Goal: Task Accomplishment & Management: Use online tool/utility

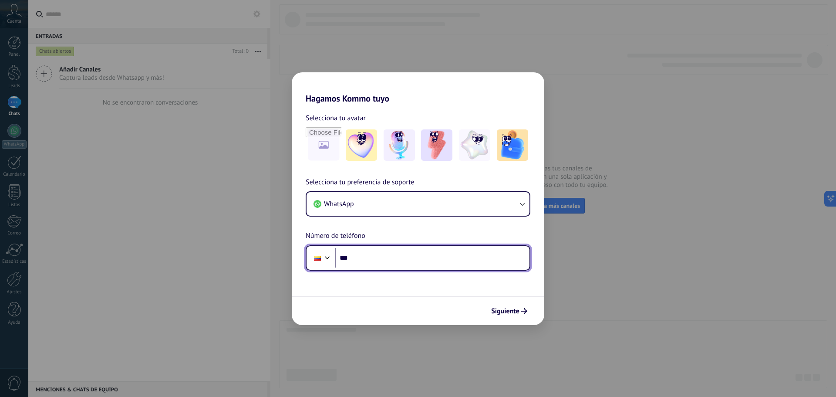
click at [371, 264] on input "***" at bounding box center [432, 258] width 194 height 20
type input "**********"
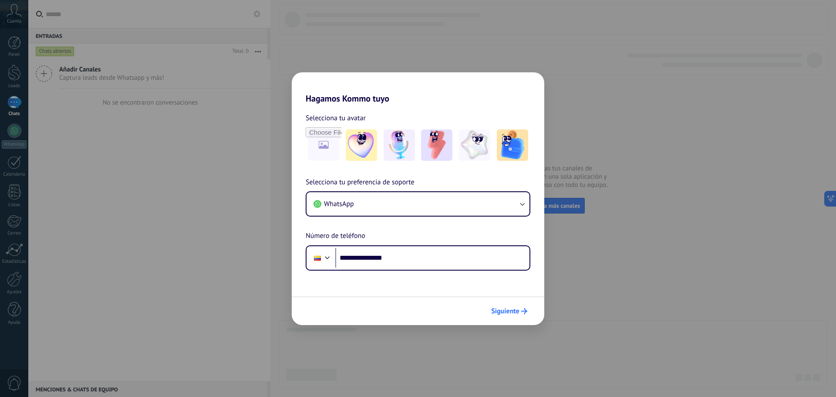
click at [530, 313] on button "Siguiente" at bounding box center [509, 311] width 44 height 15
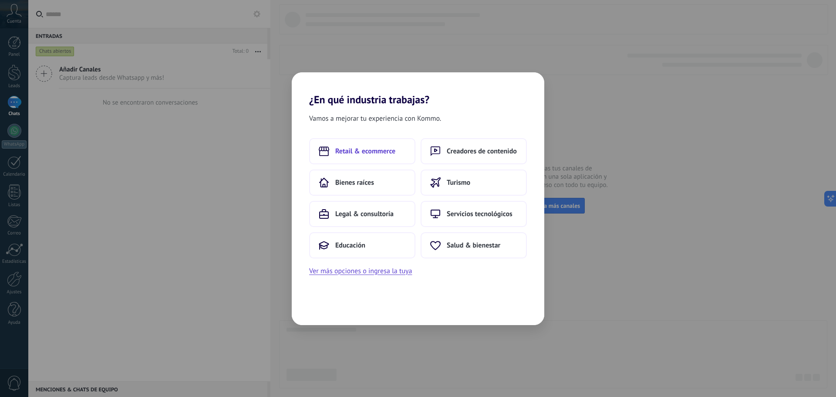
click at [378, 158] on button "Retail & ecommerce" at bounding box center [362, 151] width 106 height 26
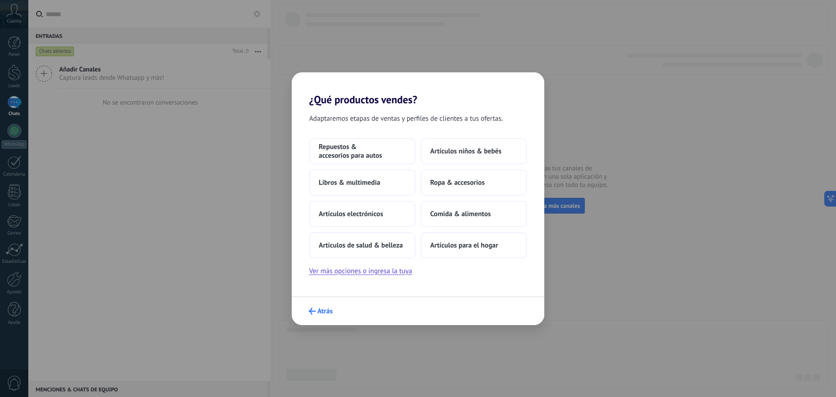
click at [321, 313] on span "Atrás" at bounding box center [324, 311] width 15 height 6
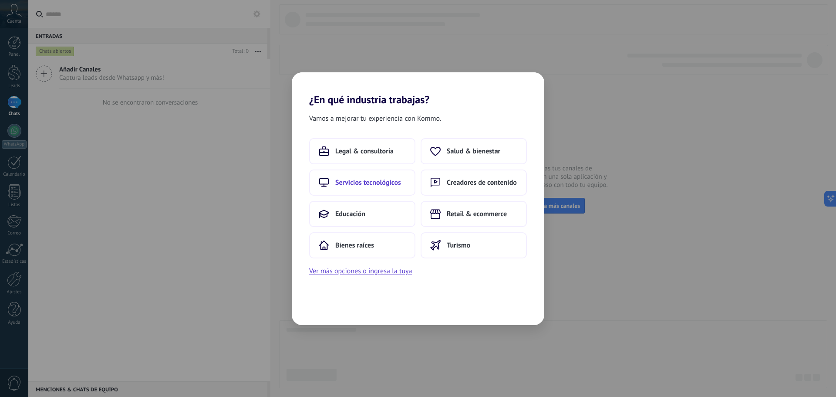
click at [400, 182] on span "Servicios tecnológicos" at bounding box center [368, 182] width 66 height 9
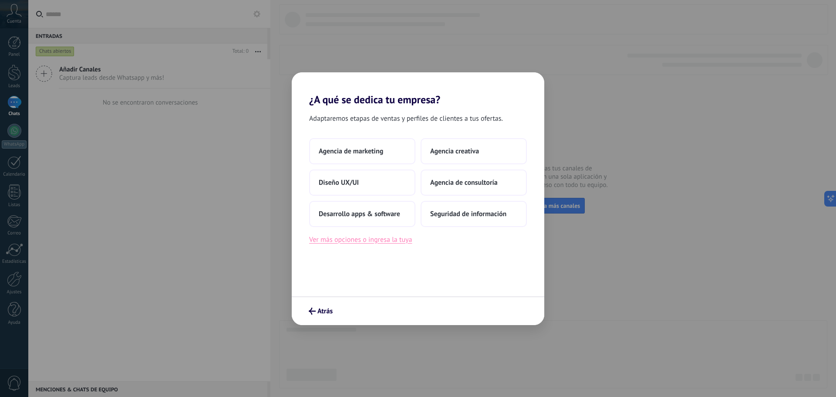
click at [382, 244] on button "Ver más opciones o ingresa la tuya" at bounding box center [360, 239] width 103 height 11
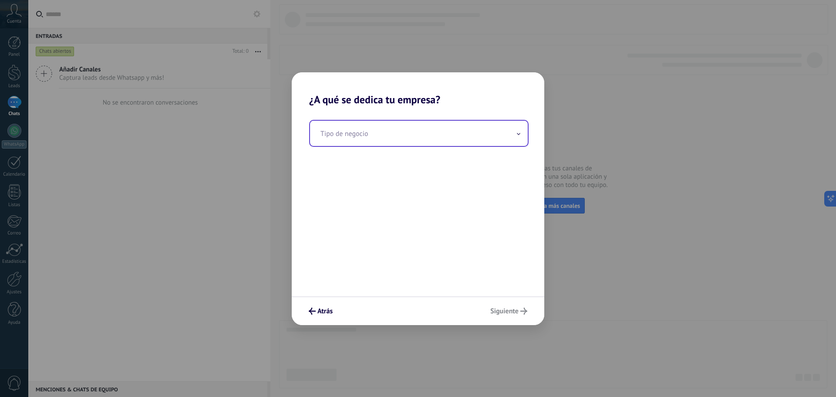
click at [369, 138] on input "text" at bounding box center [419, 133] width 218 height 25
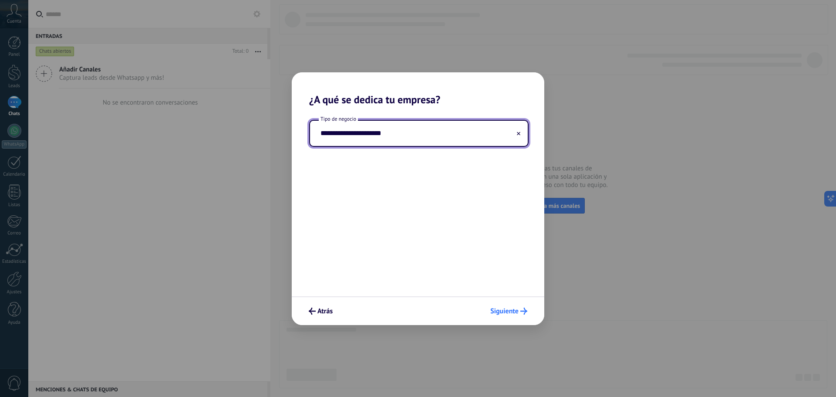
type input "**********"
click at [517, 311] on span "Siguiente" at bounding box center [504, 311] width 28 height 6
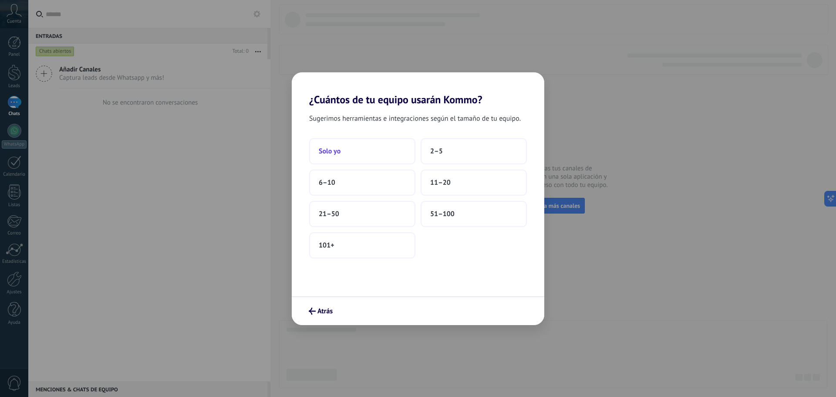
click at [394, 153] on button "Solo yo" at bounding box center [362, 151] width 106 height 26
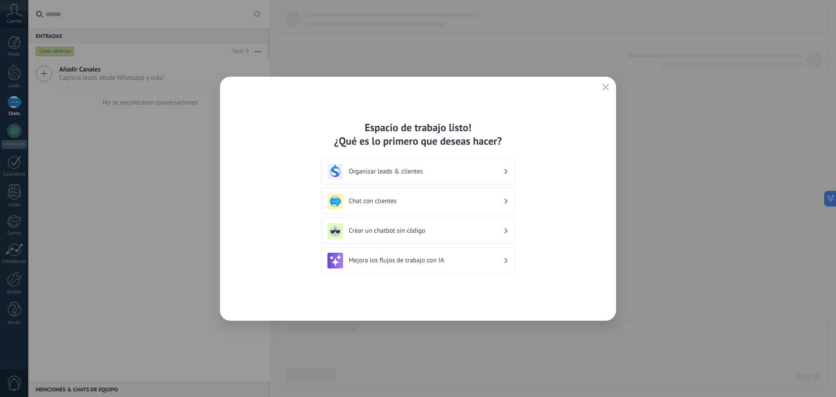
click at [457, 202] on h3 "Chat con clientes" at bounding box center [426, 201] width 155 height 8
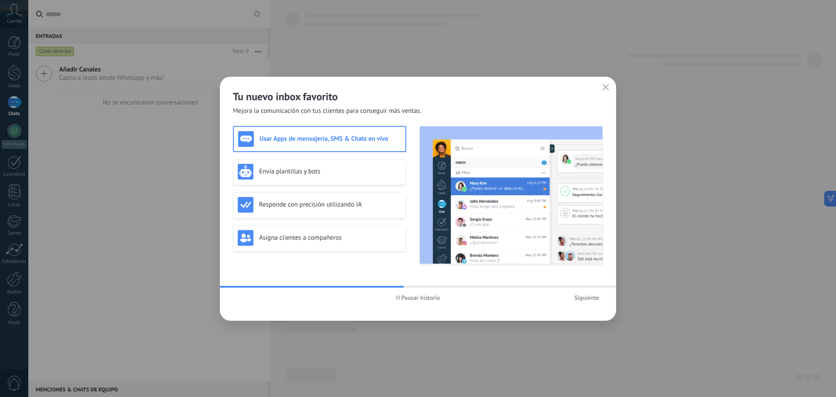
click at [404, 292] on button "Pausar historia" at bounding box center [418, 297] width 52 height 13
click at [324, 174] on h3 "Envía plantillas y bots" at bounding box center [330, 171] width 142 height 8
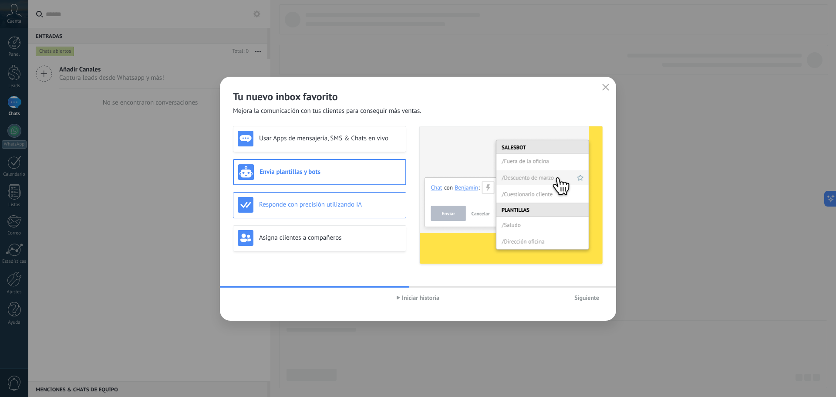
click at [324, 202] on h3 "Responde con precisión utilizando IA" at bounding box center [330, 204] width 142 height 8
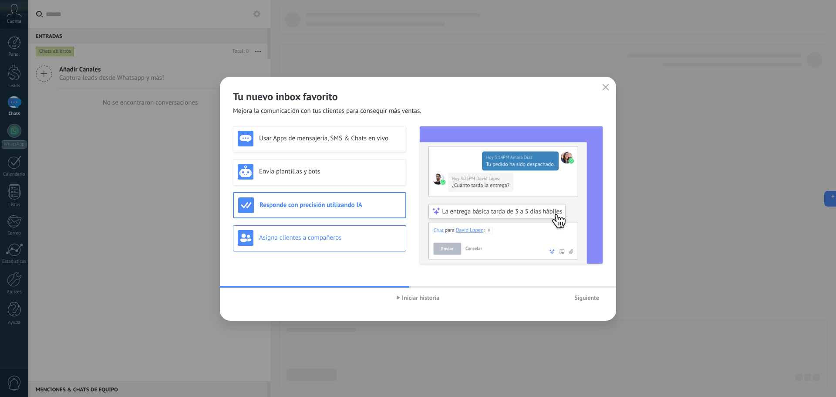
click at [315, 246] on div "Asigna clientes a compañeros" at bounding box center [319, 238] width 173 height 26
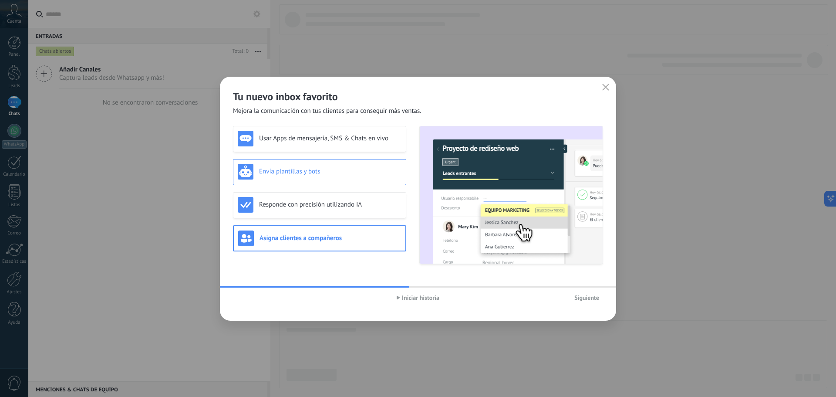
click at [302, 169] on h3 "Envía plantillas y bots" at bounding box center [330, 171] width 142 height 8
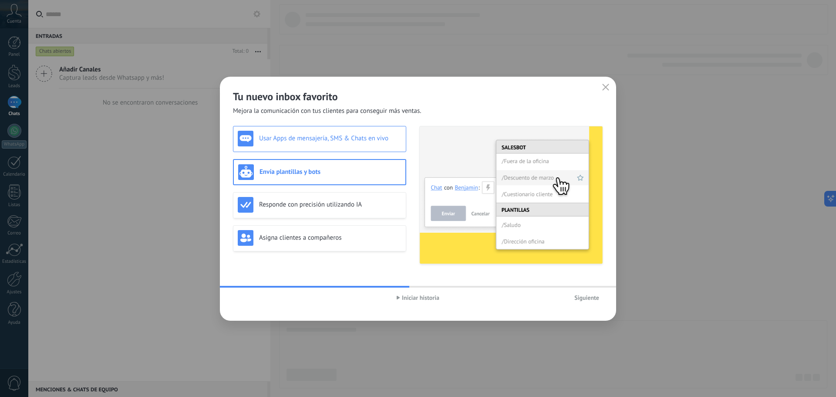
click at [338, 150] on div "Usar Apps de mensajería, SMS & Chats en vivo" at bounding box center [319, 139] width 173 height 26
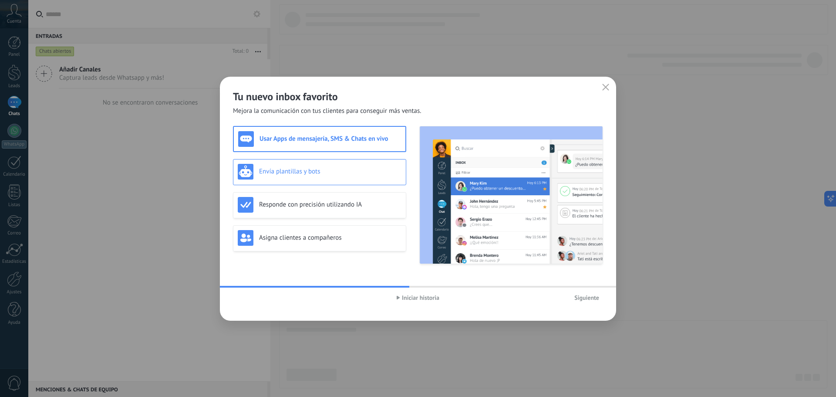
click at [338, 172] on h3 "Envía plantillas y bots" at bounding box center [330, 171] width 142 height 8
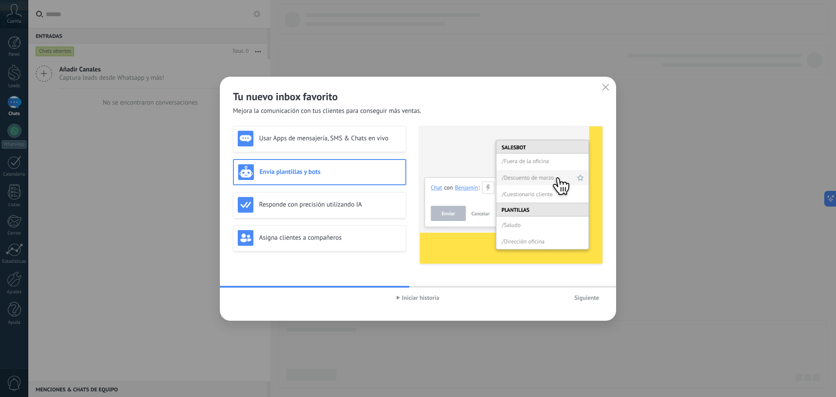
click at [588, 303] on button "Siguiente" at bounding box center [586, 297] width 33 height 13
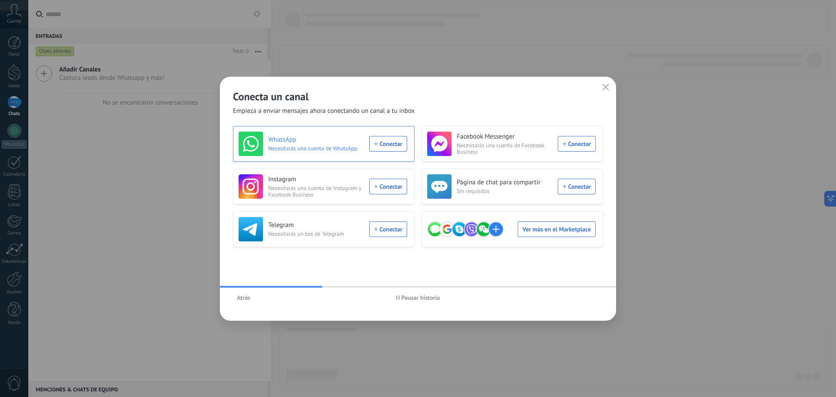
click at [398, 145] on div "WhatsApp Necesitarás una cuenta de WhatsApp Conectar" at bounding box center [323, 144] width 169 height 24
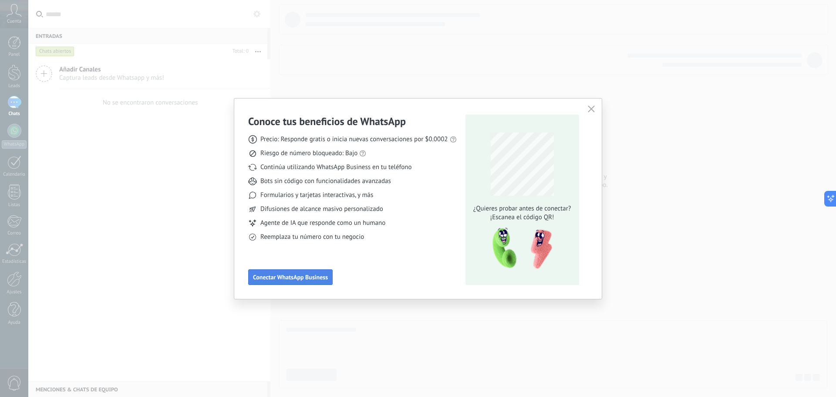
click at [324, 284] on button "Conectar WhatsApp Business" at bounding box center [290, 277] width 84 height 16
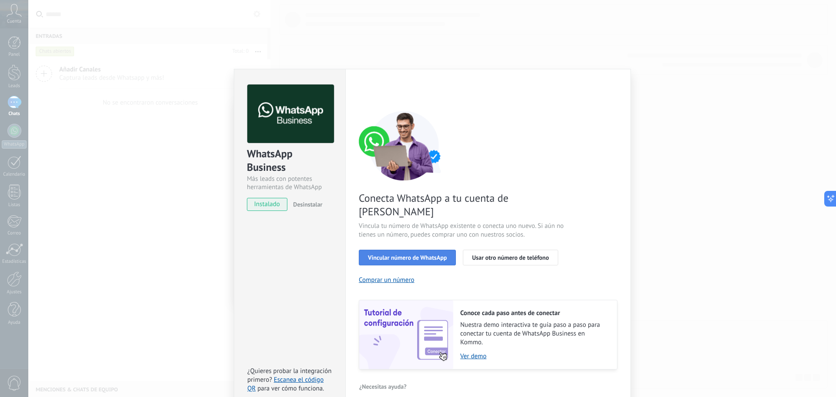
click at [406, 254] on span "Vincular número de WhatsApp" at bounding box center [407, 257] width 79 height 6
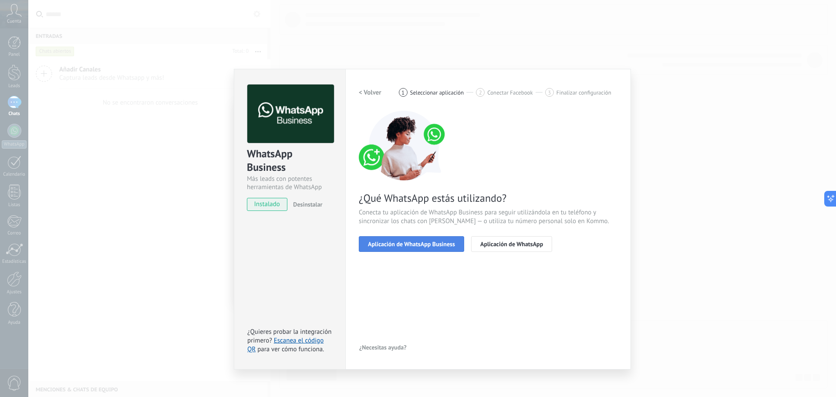
click at [420, 240] on button "Aplicación de WhatsApp Business" at bounding box center [411, 244] width 105 height 16
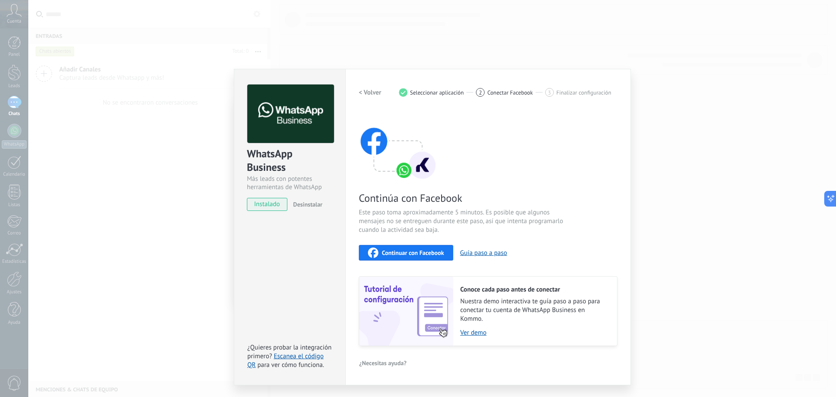
click at [405, 264] on div "Continúa con Facebook Este paso toma aproximadamente 5 minutos. Es posible que …" at bounding box center [488, 228] width 259 height 235
click at [402, 258] on button "Continuar con Facebook" at bounding box center [406, 253] width 94 height 16
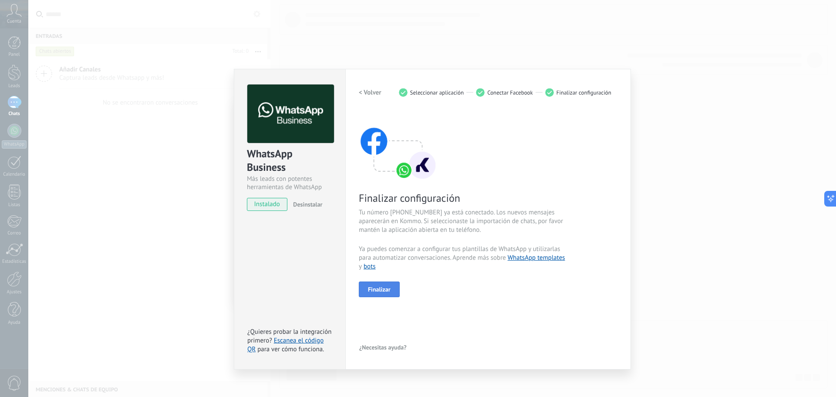
click at [391, 287] on button "Finalizar" at bounding box center [379, 289] width 41 height 16
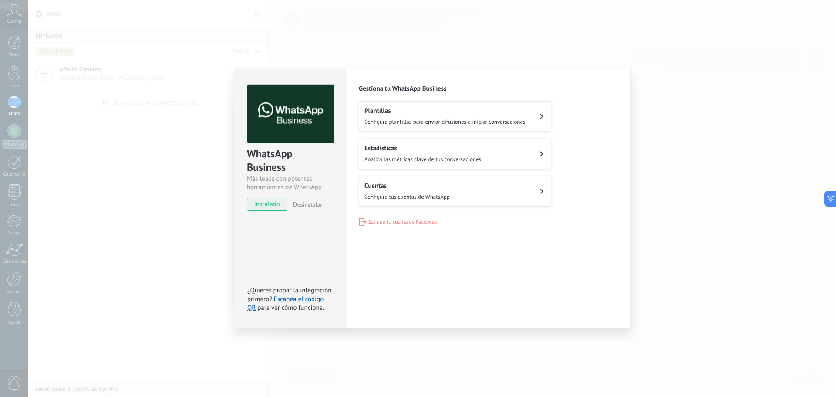
click at [467, 115] on div "Plantillas Configura plantillas para enviar difusiones e iniciar conversaciones" at bounding box center [444, 116] width 161 height 19
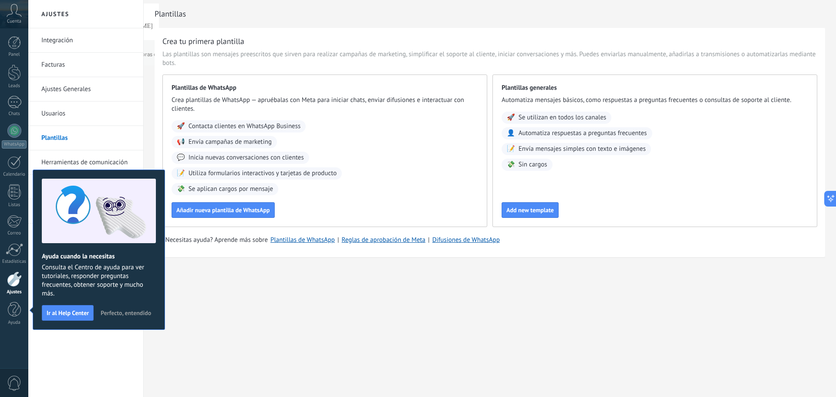
click at [250, 303] on div "Ajustes Integración Facturas Ajustes Generales Usuarios Plantillas Herramientas…" at bounding box center [432, 198] width 808 height 397
click at [226, 215] on button "Añadir nueva plantilla de WhatsApp" at bounding box center [223, 210] width 103 height 16
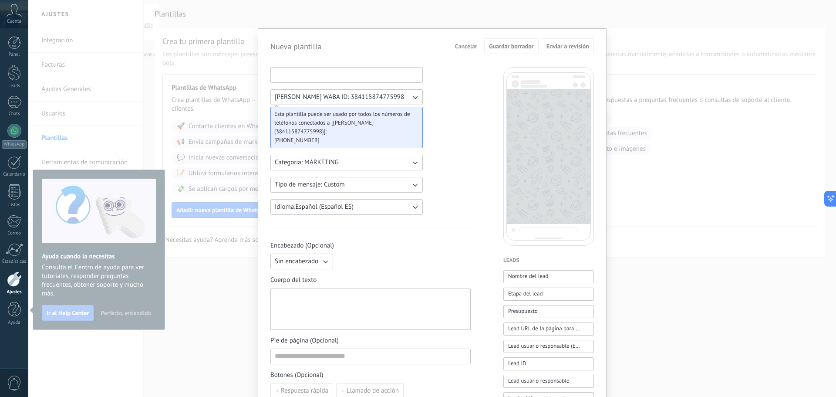
click at [349, 78] on input at bounding box center [347, 74] width 152 height 14
type input "*****"
click at [465, 78] on div "***** [PERSON_NAME] WABA ID: 384115874775998 Esta plantilla puede ser usado por…" at bounding box center [370, 361] width 200 height 588
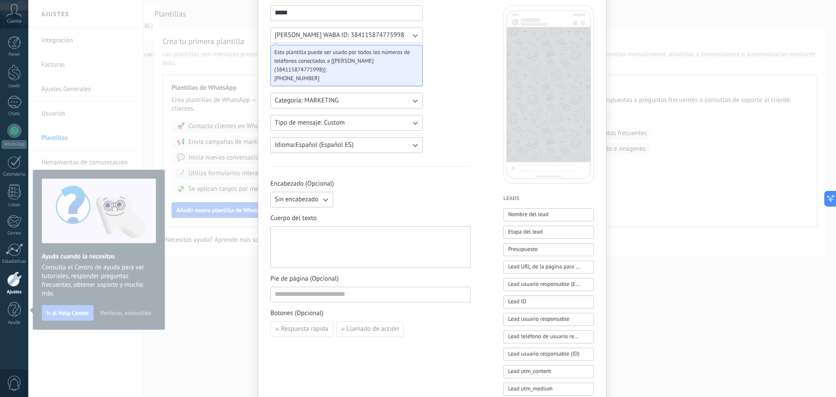
scroll to position [44, 0]
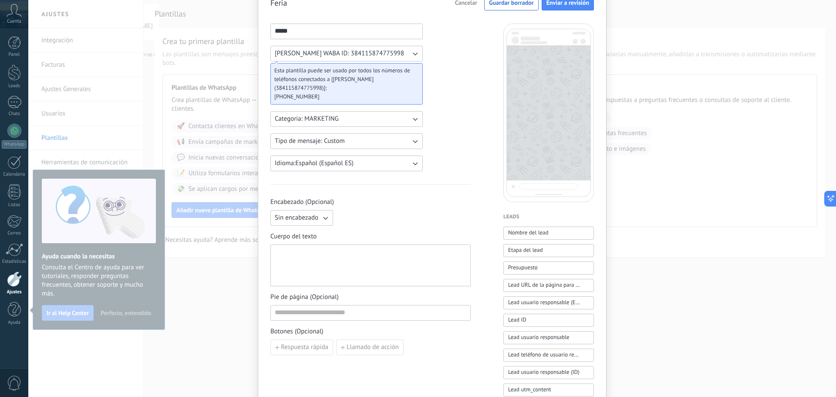
drag, startPoint x: 400, startPoint y: 263, endPoint x: 406, endPoint y: 244, distance: 19.1
click at [400, 262] on div at bounding box center [371, 265] width 192 height 34
click at [543, 229] on span "Nombre del lead" at bounding box center [528, 232] width 40 height 9
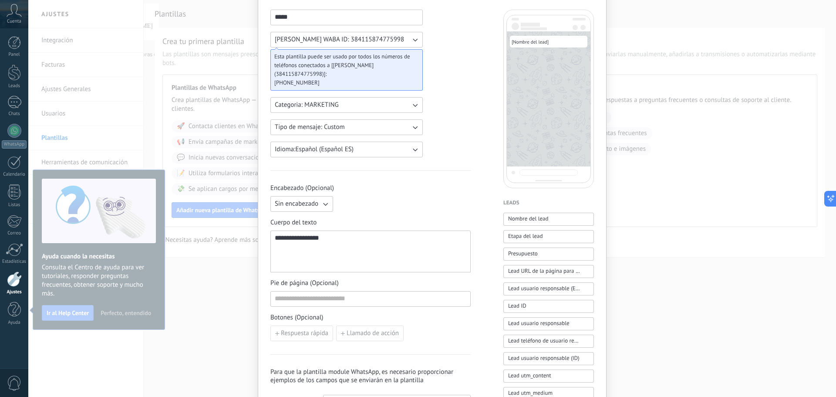
scroll to position [87, 0]
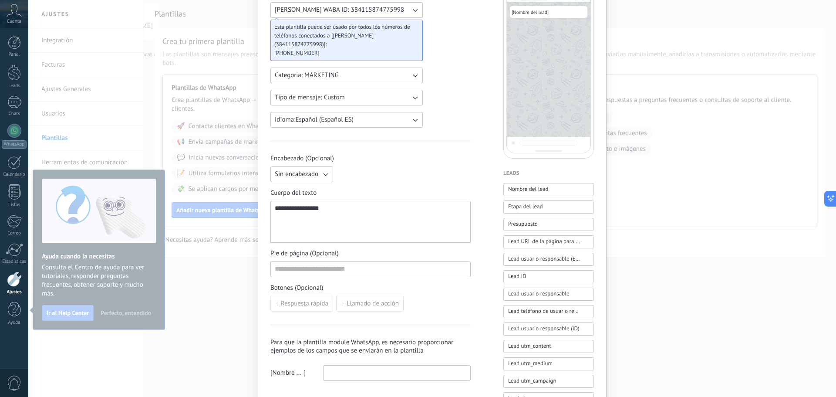
click at [348, 96] on button "Tipo de mensaje: Custom" at bounding box center [346, 98] width 152 height 16
click at [356, 93] on li "Custom" at bounding box center [343, 97] width 157 height 15
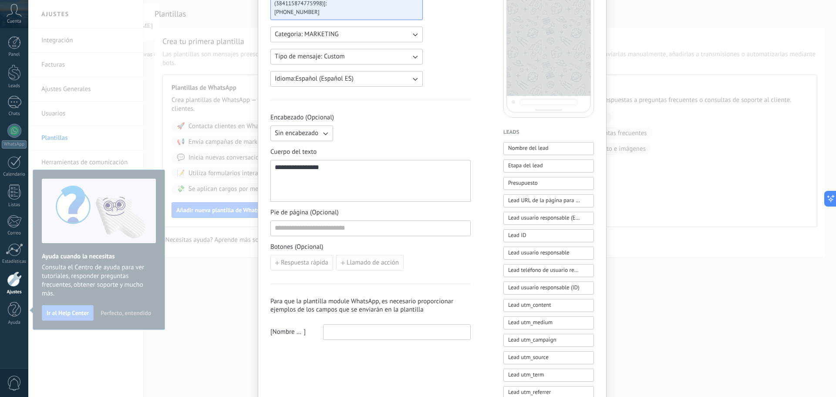
scroll to position [131, 0]
click at [375, 163] on div "**********" at bounding box center [371, 178] width 192 height 34
click at [378, 161] on div "**********" at bounding box center [370, 178] width 200 height 42
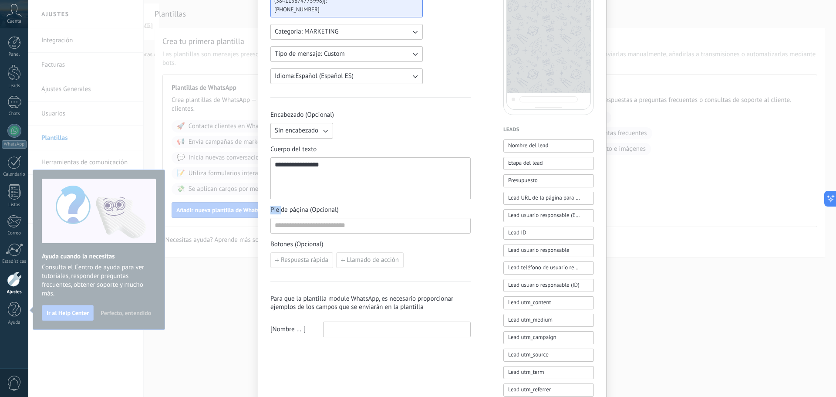
click at [378, 161] on div "**********" at bounding box center [370, 178] width 200 height 42
click at [379, 164] on div "**********" at bounding box center [371, 178] width 192 height 34
click at [378, 138] on div "Encabezado (Opcional) Sin encabezado Cuerpo del texto Pie de página (Opcional) …" at bounding box center [370, 189] width 200 height 157
click at [372, 180] on div at bounding box center [371, 178] width 192 height 34
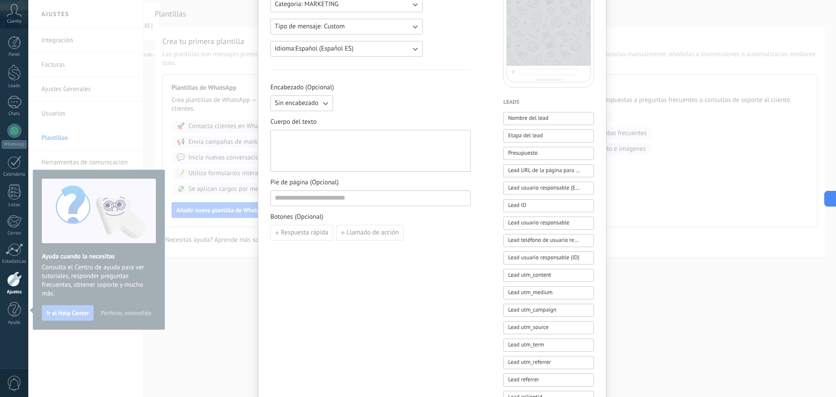
scroll to position [174, 0]
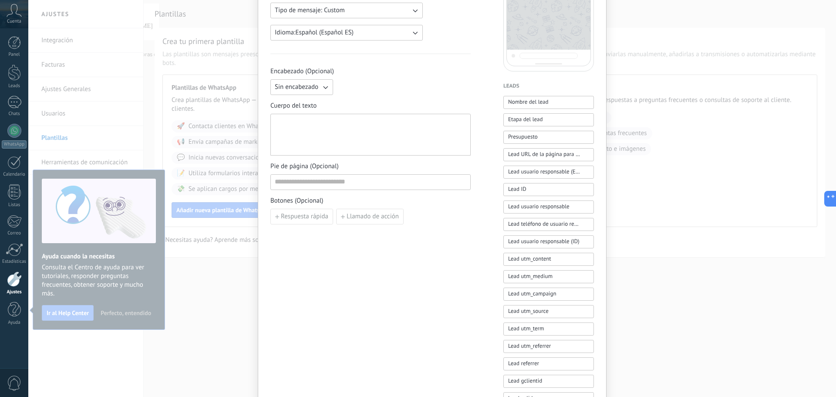
click at [331, 136] on div at bounding box center [371, 135] width 192 height 34
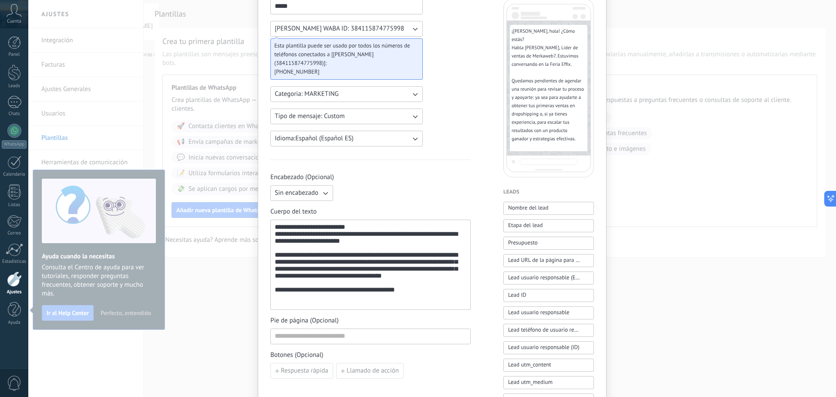
scroll to position [44, 0]
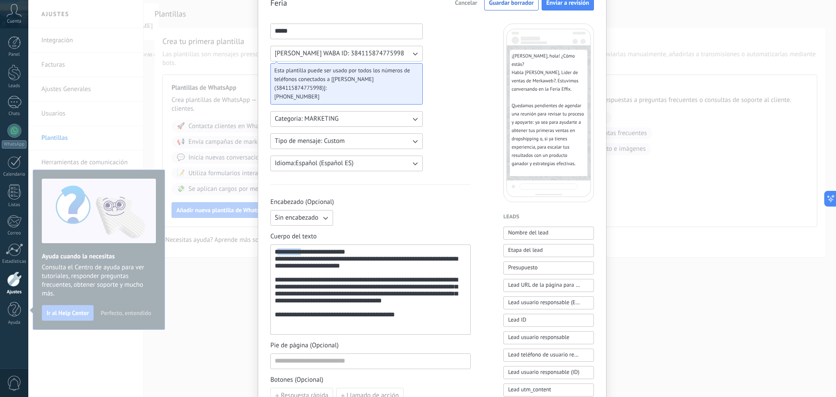
drag, startPoint x: 298, startPoint y: 254, endPoint x: 276, endPoint y: 251, distance: 21.9
click at [276, 251] on div "**********" at bounding box center [371, 289] width 192 height 83
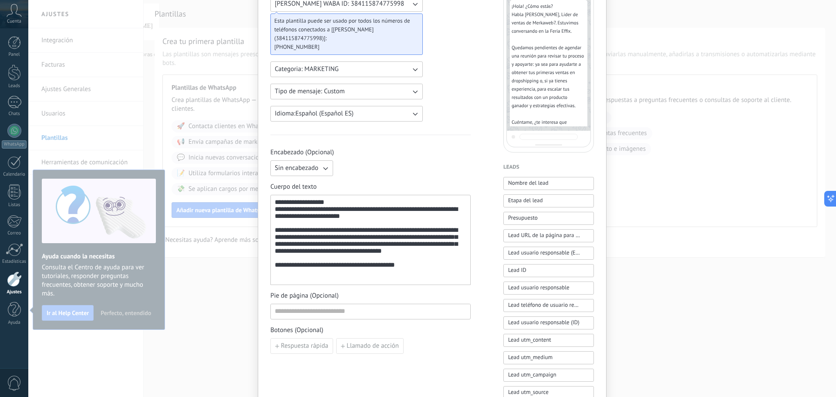
scroll to position [131, 0]
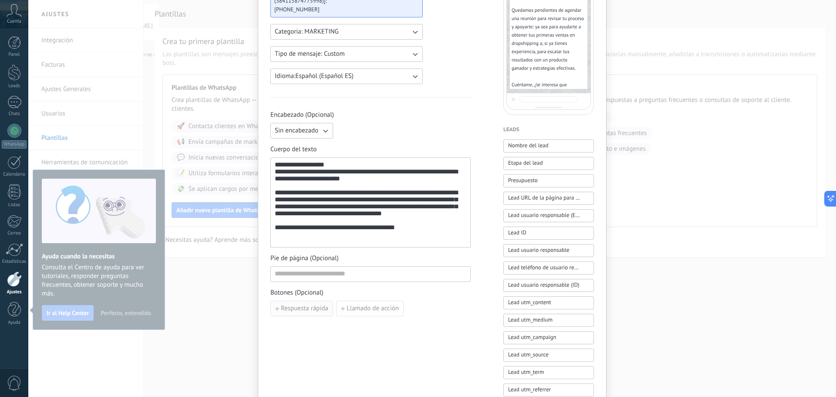
click at [321, 309] on span "Respuesta rápida" at bounding box center [304, 308] width 47 height 6
click at [379, 308] on span "button" at bounding box center [379, 308] width 6 height 5
click at [372, 314] on button "Llamado de acción" at bounding box center [369, 308] width 67 height 16
click at [475, 310] on div "**********" at bounding box center [432, 230] width 324 height 588
click at [478, 310] on icon "button" at bounding box center [480, 308] width 4 height 5
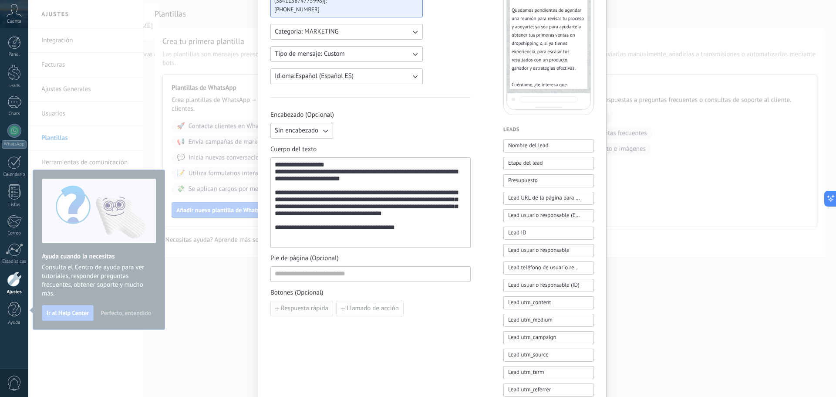
click at [320, 310] on span "Respuesta rápida" at bounding box center [304, 308] width 47 height 6
click at [320, 303] on input at bounding box center [319, 308] width 97 height 14
type input "**********"
click at [408, 292] on span "Botones (Opcional)" at bounding box center [370, 292] width 200 height 9
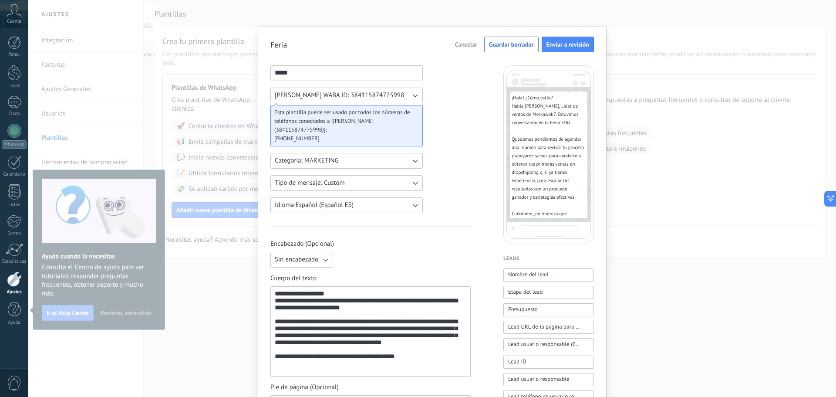
scroll to position [0, 0]
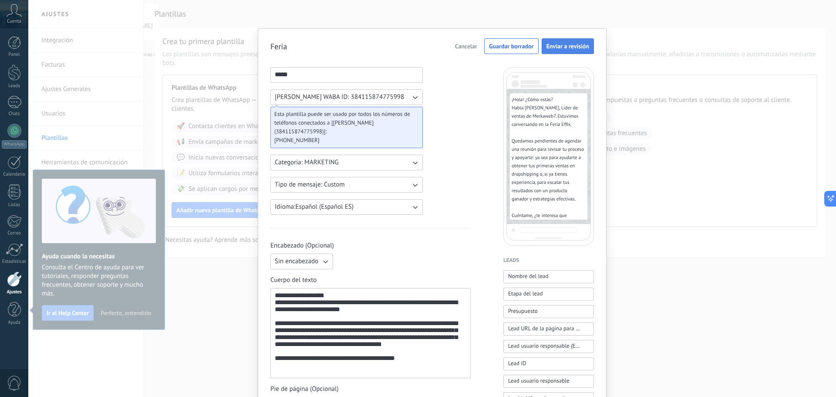
click at [559, 43] on span "Enviar a revisión" at bounding box center [568, 46] width 43 height 6
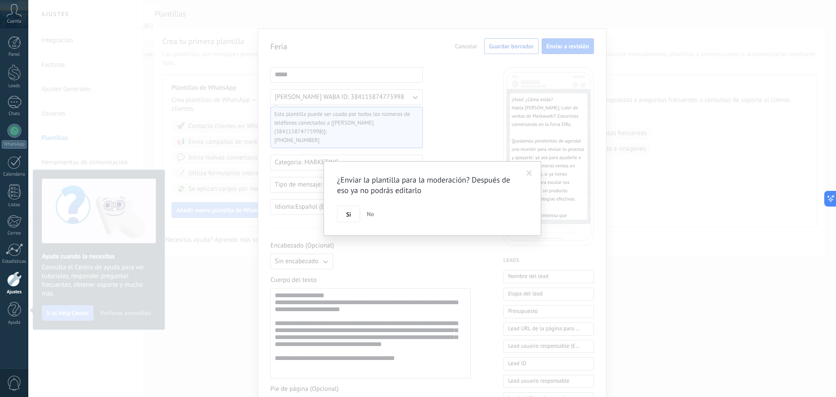
click at [351, 216] on button "Si" at bounding box center [348, 214] width 23 height 17
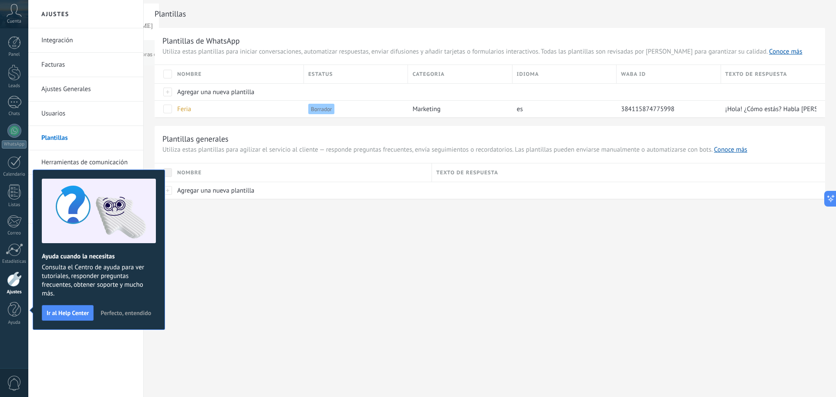
click at [195, 312] on div "Ajustes Integración Facturas Ajustes Generales Usuarios Plantillas Herramientas…" at bounding box center [432, 198] width 808 height 397
click at [118, 312] on span "Perfecto, entendido" at bounding box center [126, 313] width 51 height 6
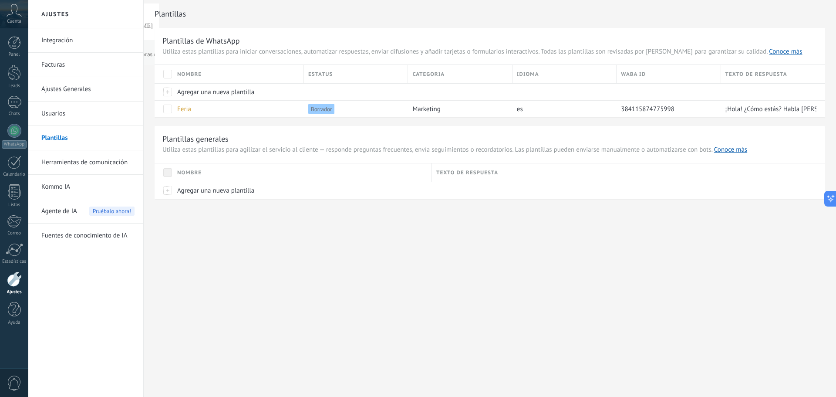
click at [54, 42] on link "Integración" at bounding box center [87, 40] width 93 height 24
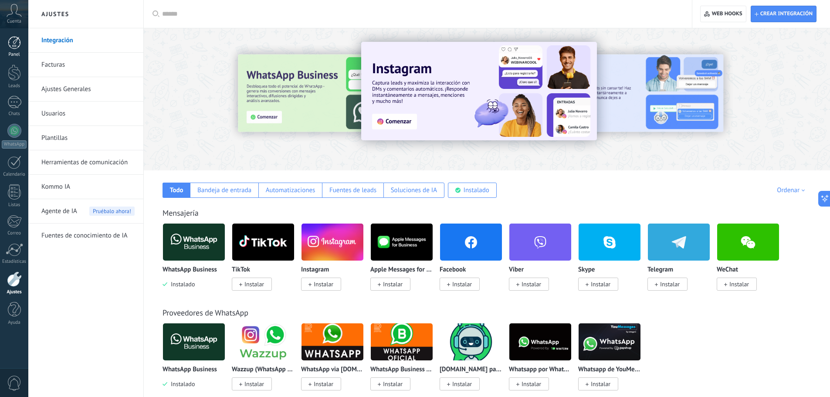
click at [13, 46] on div at bounding box center [14, 42] width 13 height 13
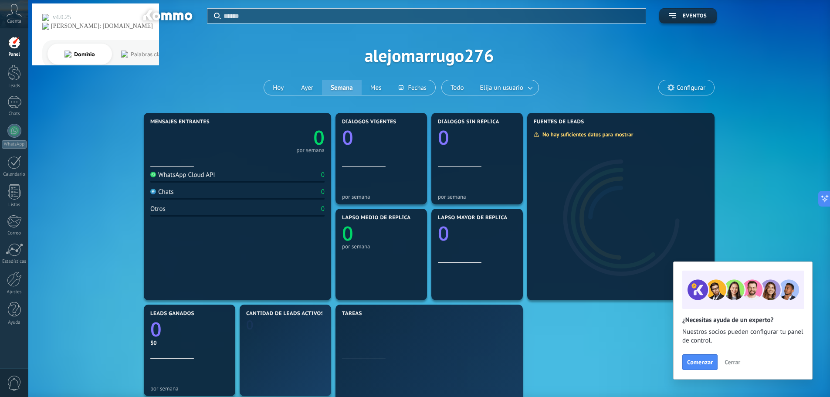
click at [737, 361] on span "Cerrar" at bounding box center [732, 362] width 16 height 6
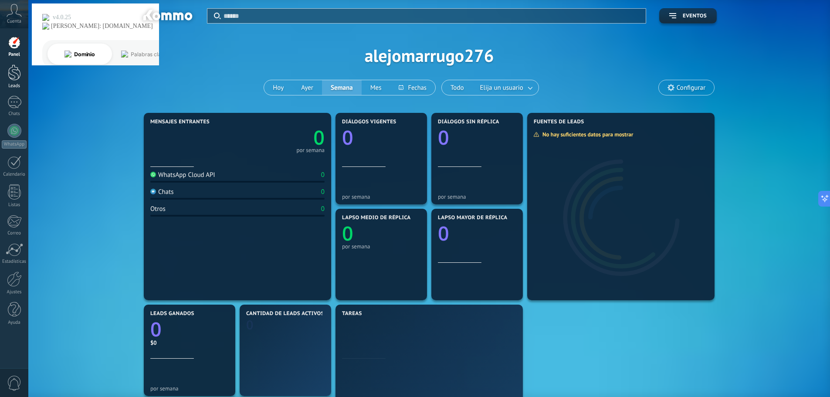
click at [17, 71] on div at bounding box center [14, 72] width 13 height 16
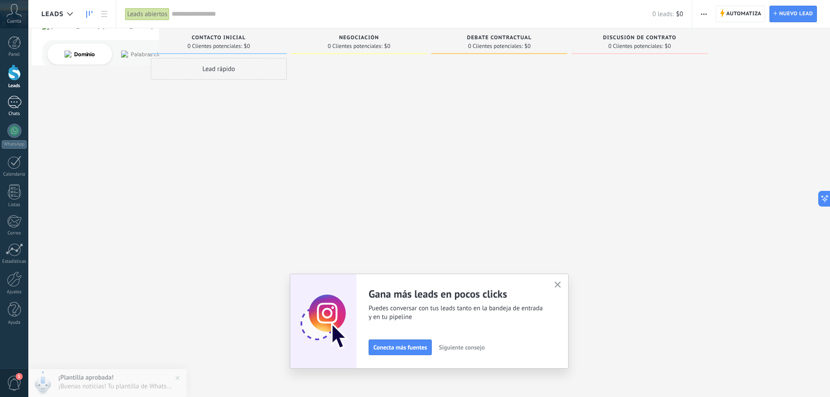
click at [12, 109] on link "Chats" at bounding box center [14, 106] width 28 height 21
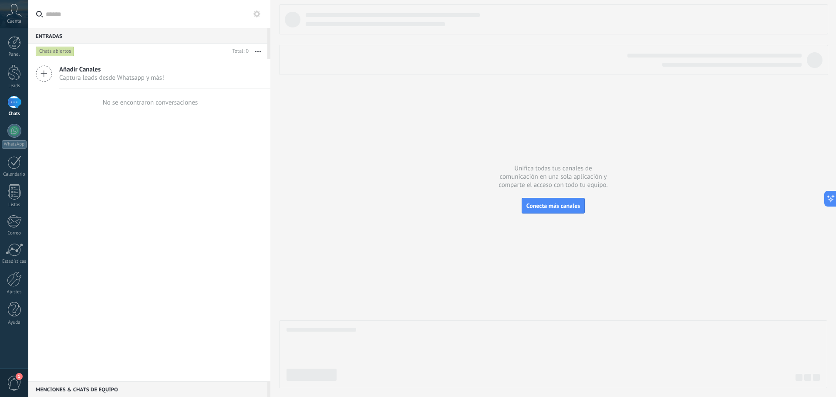
click at [55, 72] on div "Añadir Canales Captura leads desde Whatsapp y más!" at bounding box center [149, 73] width 242 height 29
click at [39, 73] on div "Entradas 0 Chats abiertos Total: 0 Silenciar Acciones múltiples Ordenar Más rec…" at bounding box center [149, 198] width 242 height 397
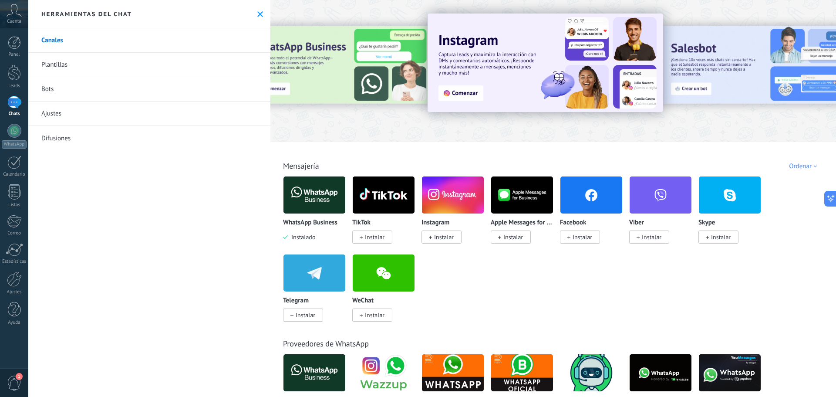
click at [176, 91] on link "Bots" at bounding box center [149, 89] width 242 height 24
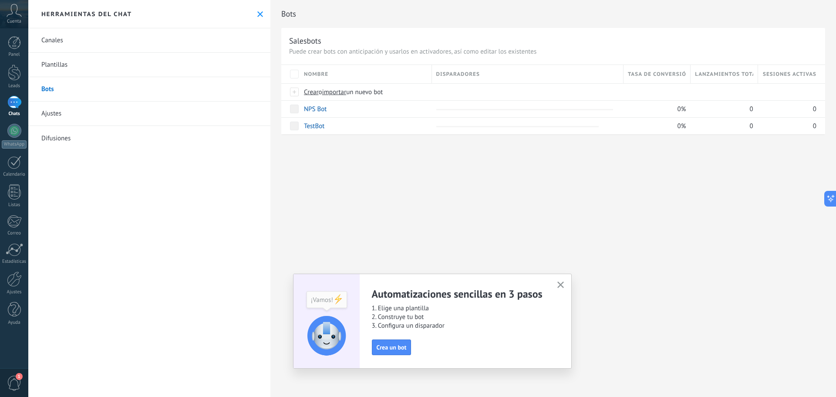
click at [161, 118] on link "Ajustes" at bounding box center [149, 113] width 242 height 24
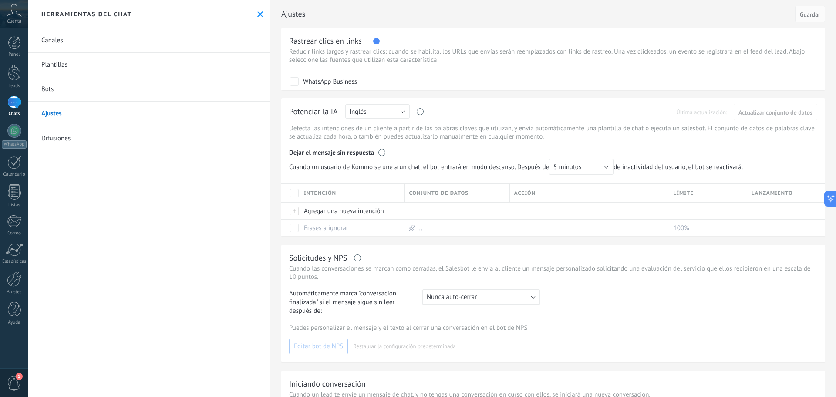
click at [123, 138] on link "Difusiones" at bounding box center [149, 138] width 242 height 24
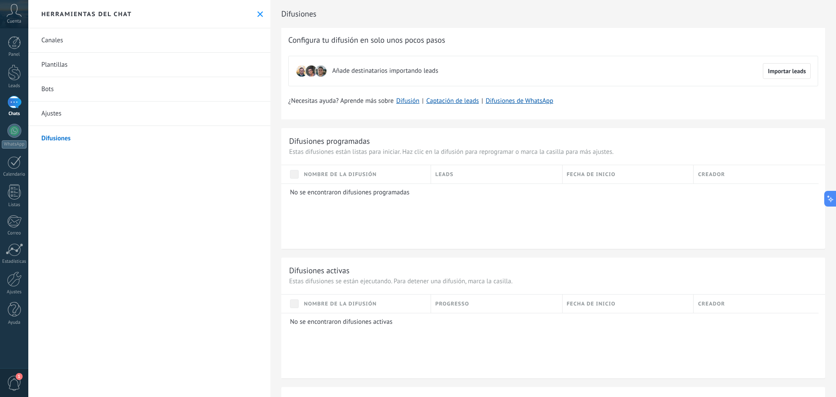
click at [257, 11] on icon at bounding box center [260, 14] width 6 height 6
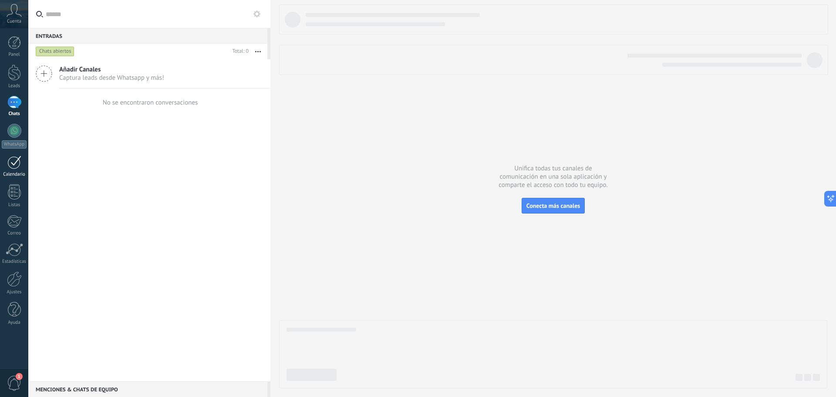
click at [23, 162] on link "Calendario" at bounding box center [14, 166] width 28 height 22
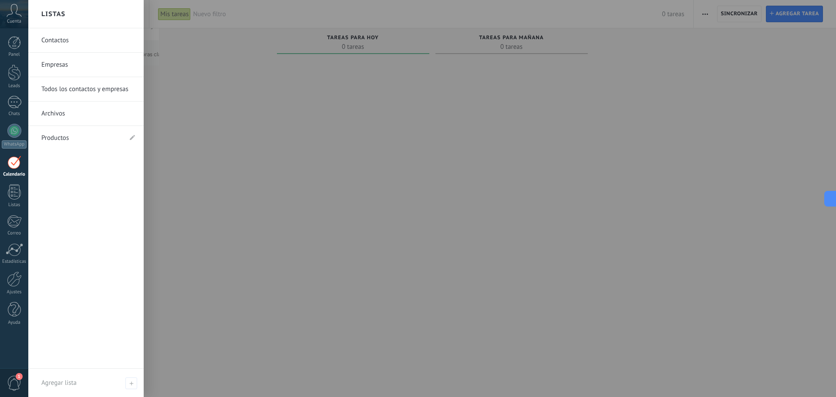
click at [80, 40] on link "Contactos" at bounding box center [88, 40] width 94 height 24
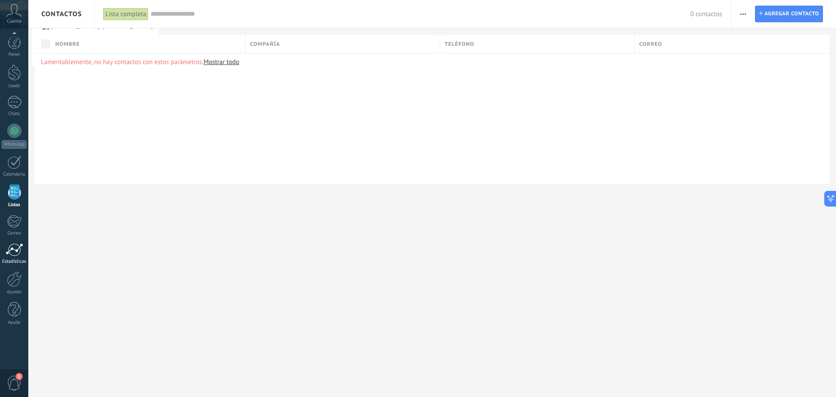
click at [10, 253] on div at bounding box center [14, 249] width 17 height 13
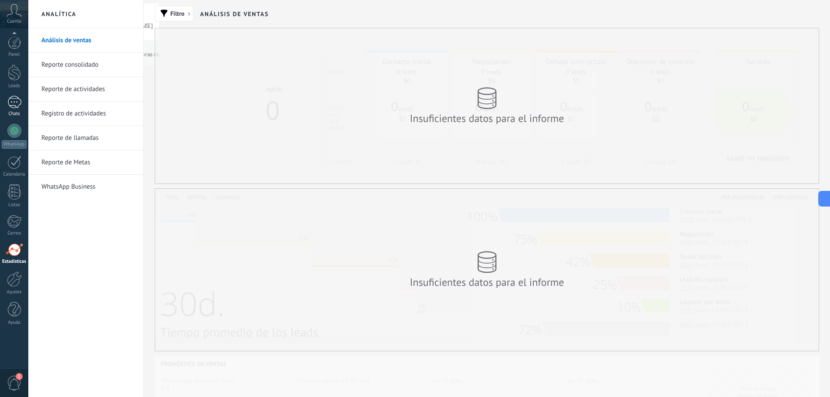
click at [13, 99] on div at bounding box center [14, 102] width 14 height 13
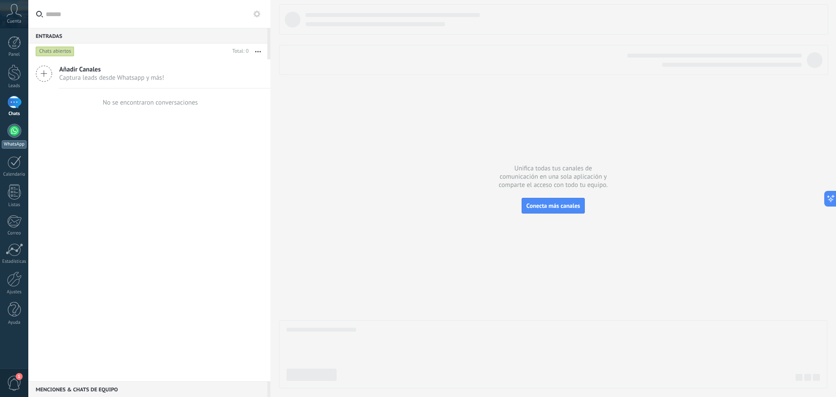
click at [11, 128] on div at bounding box center [14, 131] width 14 height 14
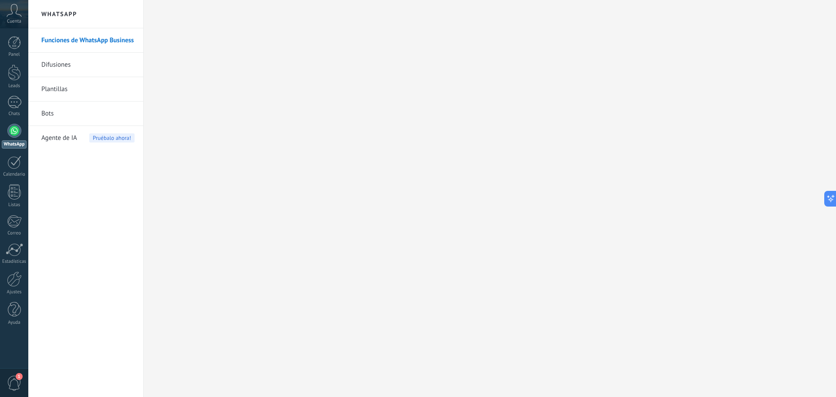
click at [66, 70] on link "Difusiones" at bounding box center [87, 65] width 93 height 24
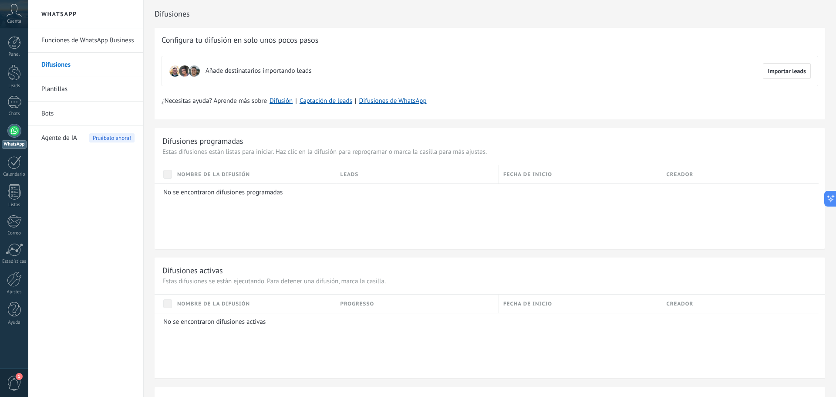
click at [64, 37] on link "Funciones de WhatsApp Business" at bounding box center [87, 40] width 93 height 24
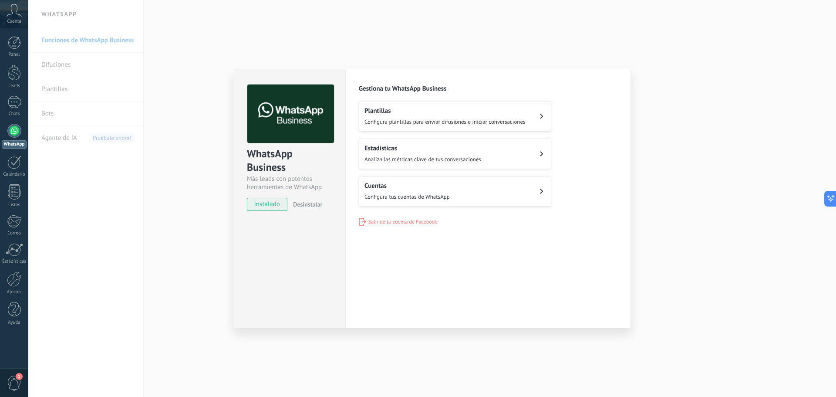
click at [691, 55] on div "WhatsApp Business Más leads con potentes herramientas de WhatsApp instalado Des…" at bounding box center [432, 198] width 808 height 397
